Goal: Book appointment/travel/reservation

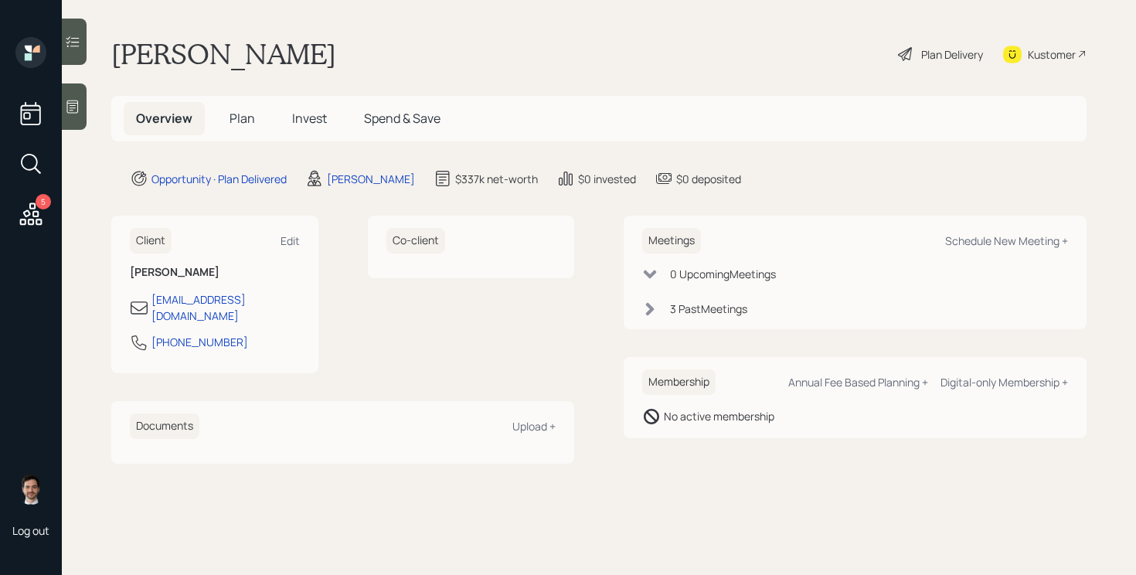
click at [242, 120] on span "Plan" at bounding box center [243, 118] width 26 height 17
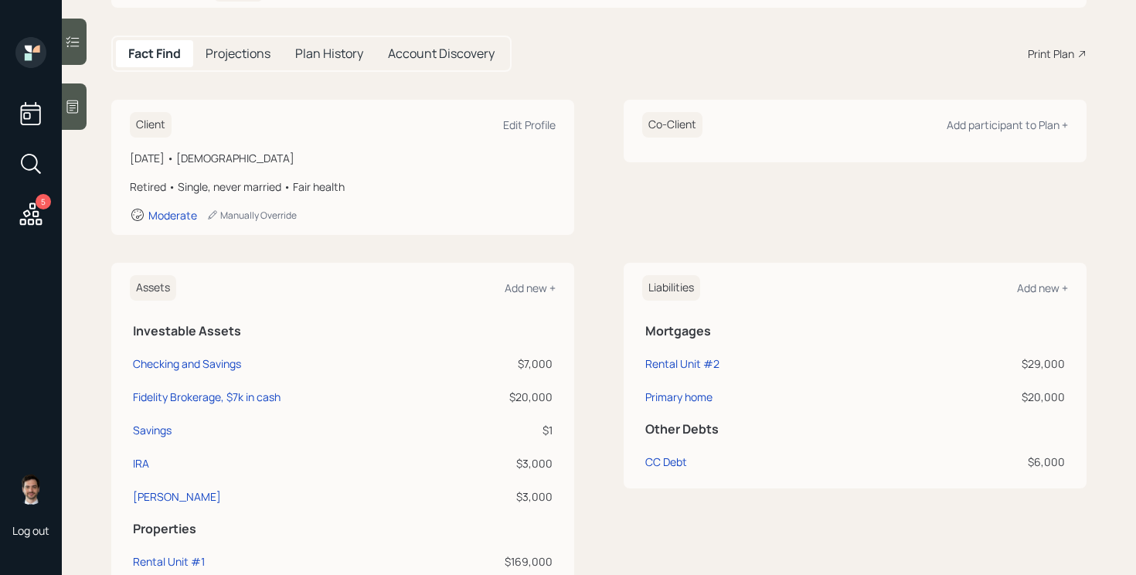
scroll to position [146, 0]
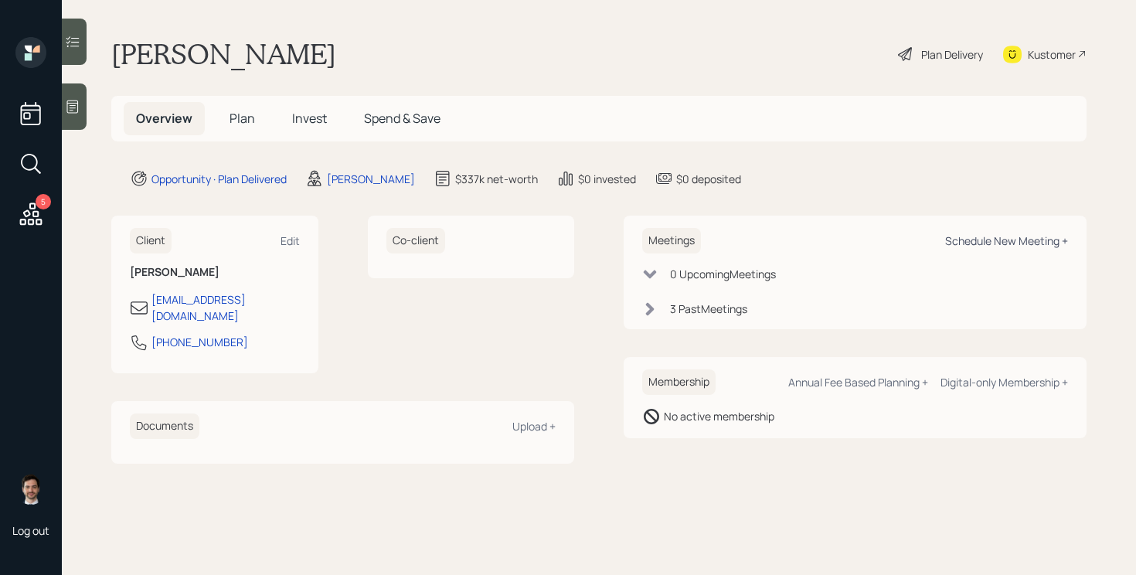
click at [1004, 240] on div "Schedule New Meeting +" at bounding box center [1006, 240] width 123 height 15
select select "ef6b64e1-8f62-4a74-b865-a7df4b35b836"
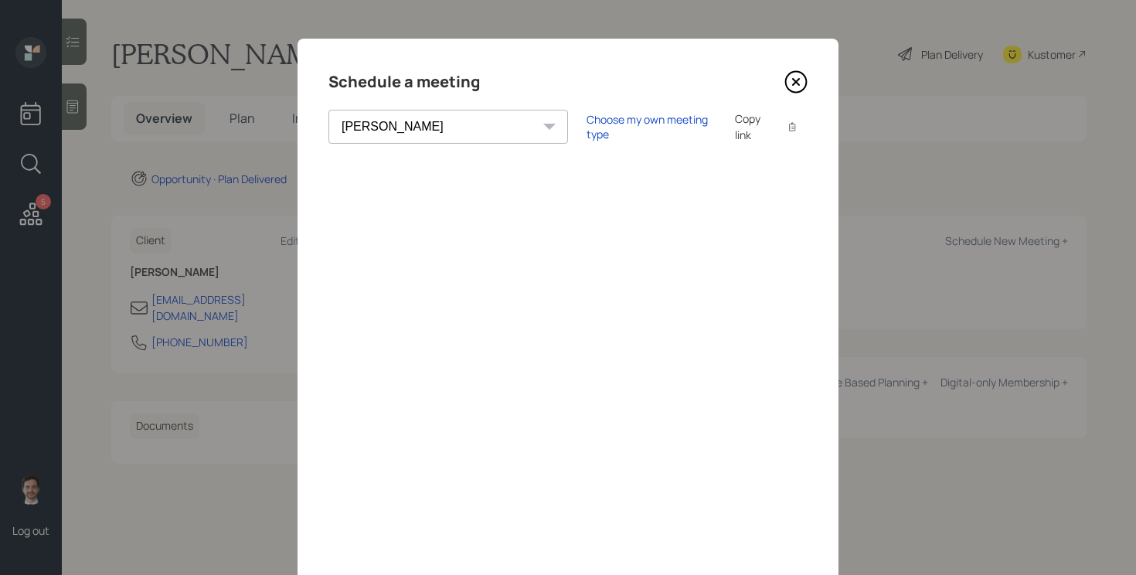
click at [799, 83] on icon at bounding box center [795, 81] width 23 height 23
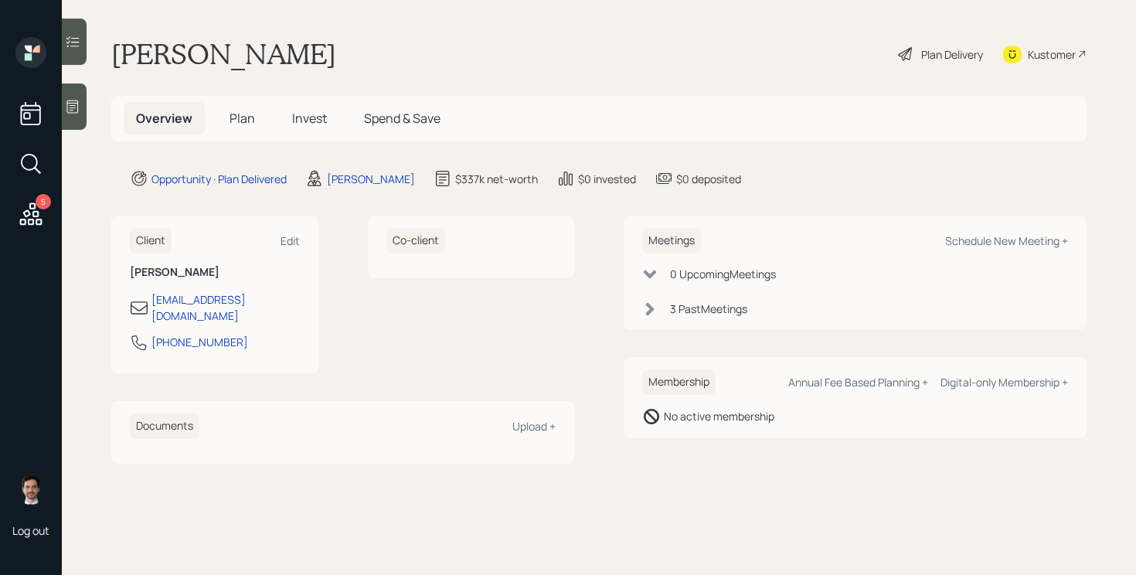
click at [239, 122] on span "Plan" at bounding box center [243, 118] width 26 height 17
